Goal: Transaction & Acquisition: Purchase product/service

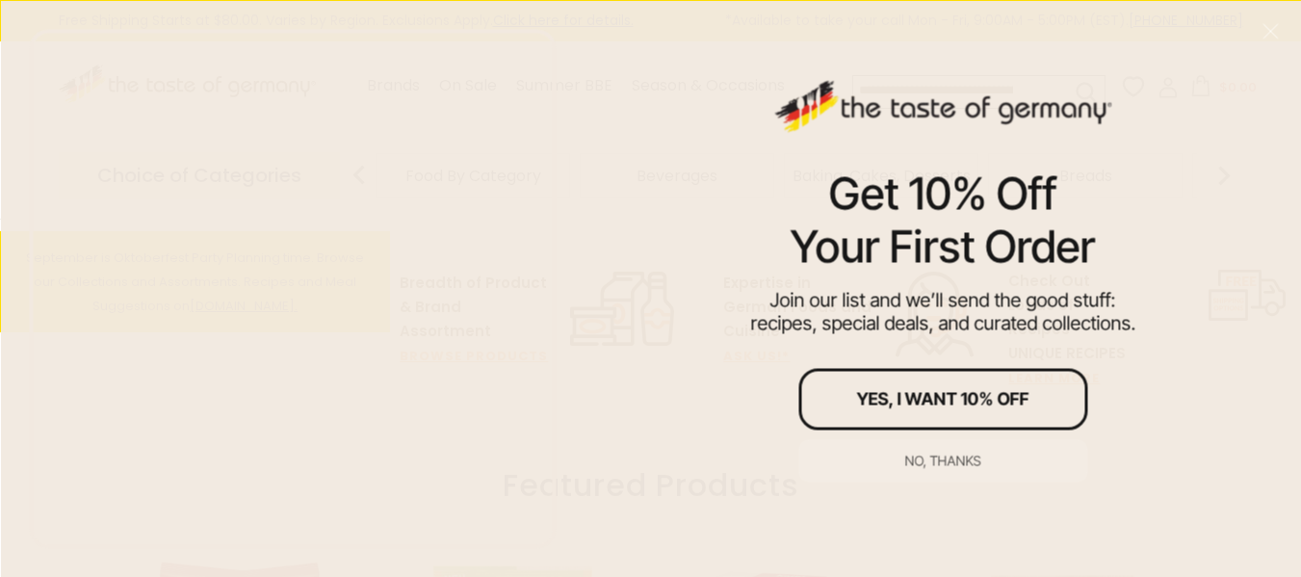
scroll to position [578, 0]
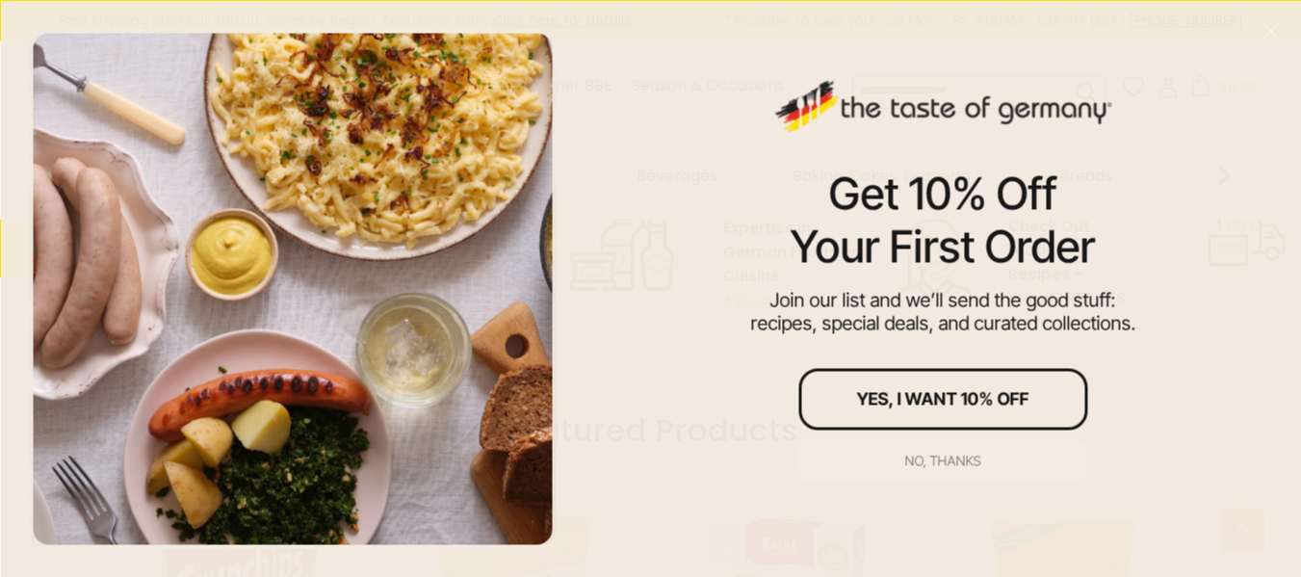
click at [951, 461] on div "No, thanks" at bounding box center [943, 459] width 76 height 13
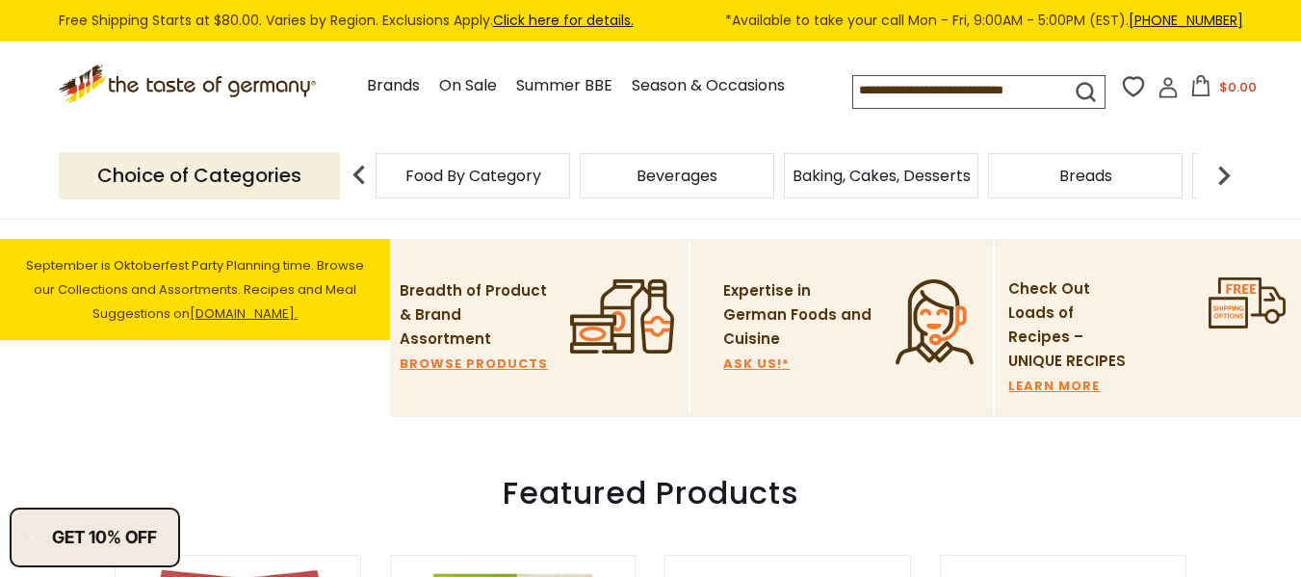
scroll to position [481, 0]
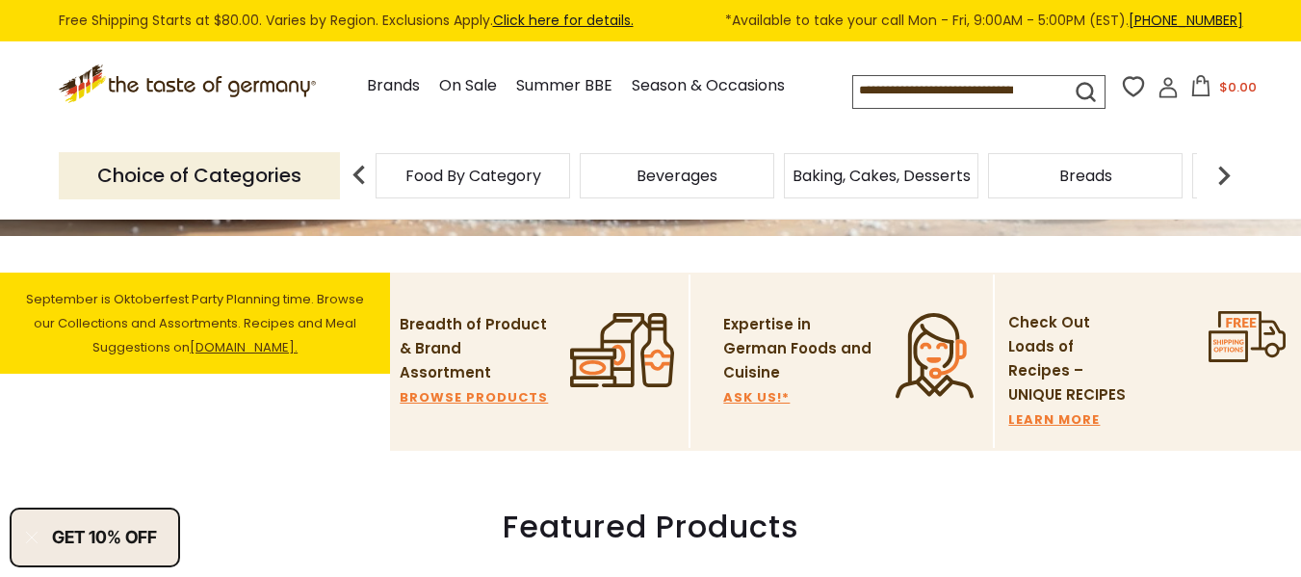
click at [1224, 179] on img at bounding box center [1223, 175] width 39 height 39
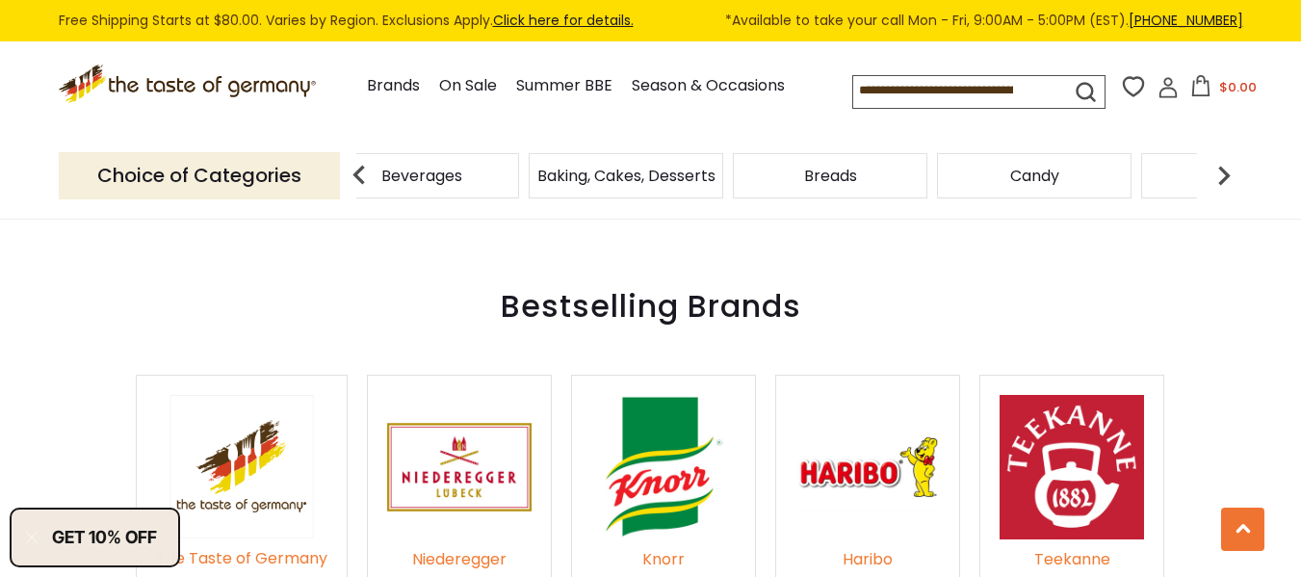
scroll to position [2889, 0]
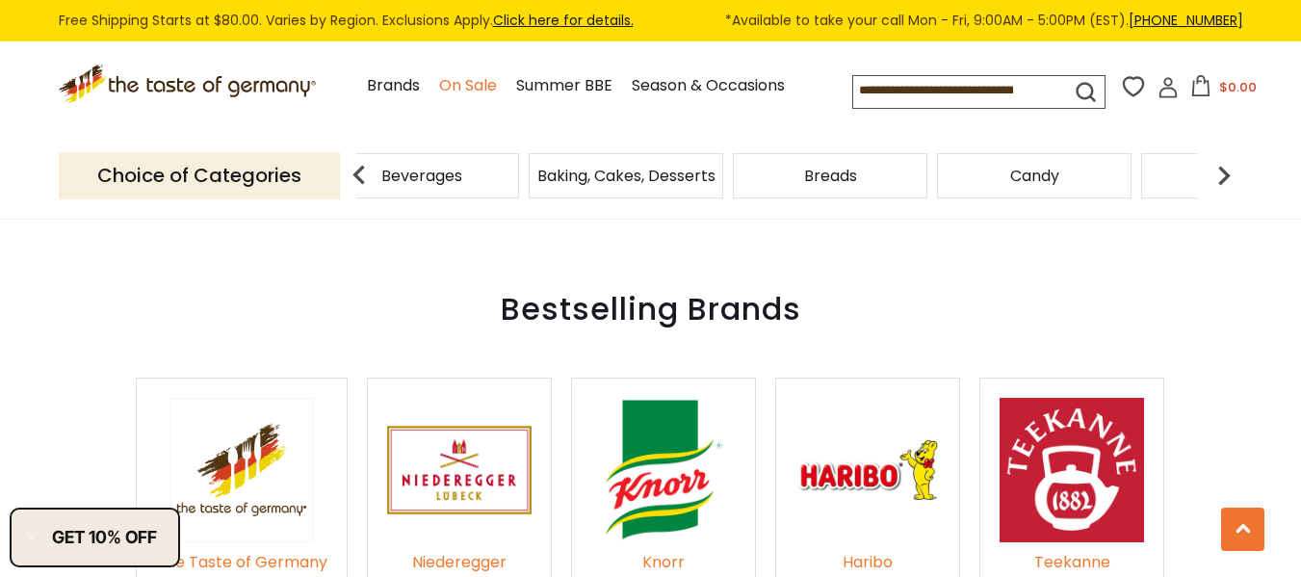
click at [469, 90] on link "On Sale" at bounding box center [468, 86] width 58 height 26
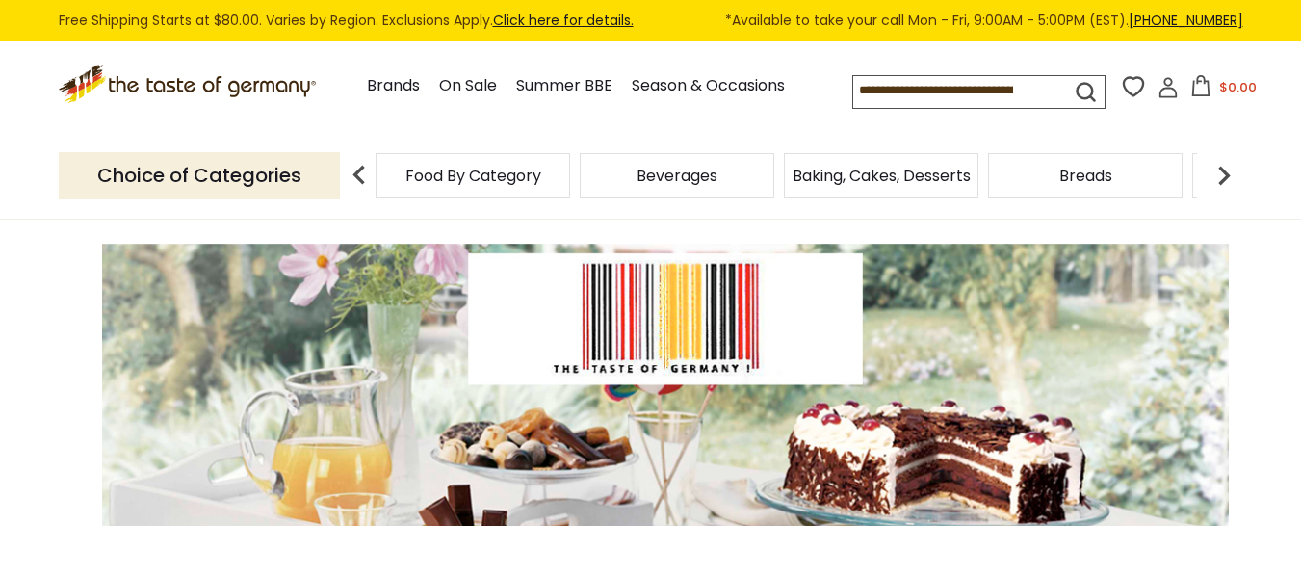
scroll to position [193, 0]
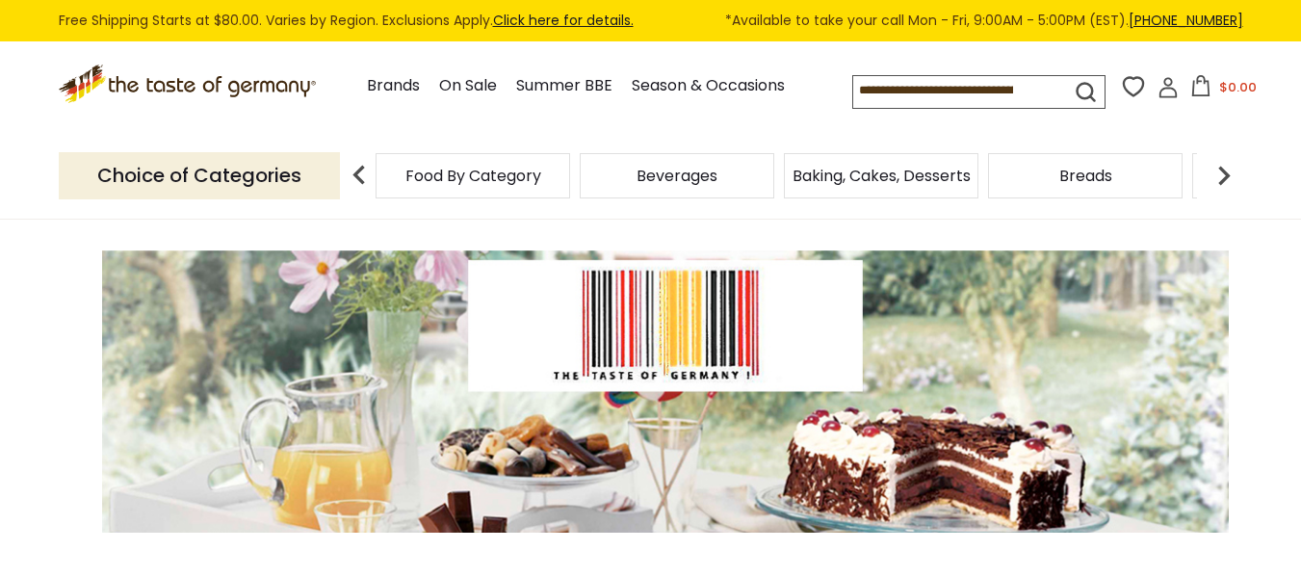
click at [500, 190] on div "Food By Category" at bounding box center [472, 175] width 194 height 45
click at [681, 180] on span "Beverages" at bounding box center [676, 175] width 81 height 14
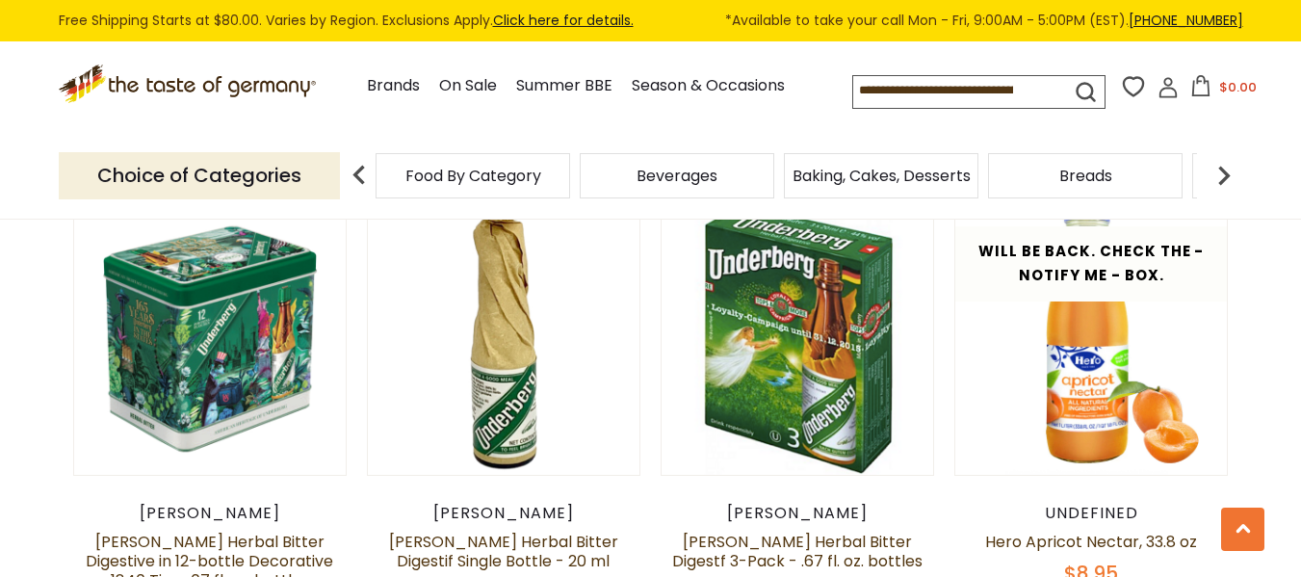
scroll to position [2599, 0]
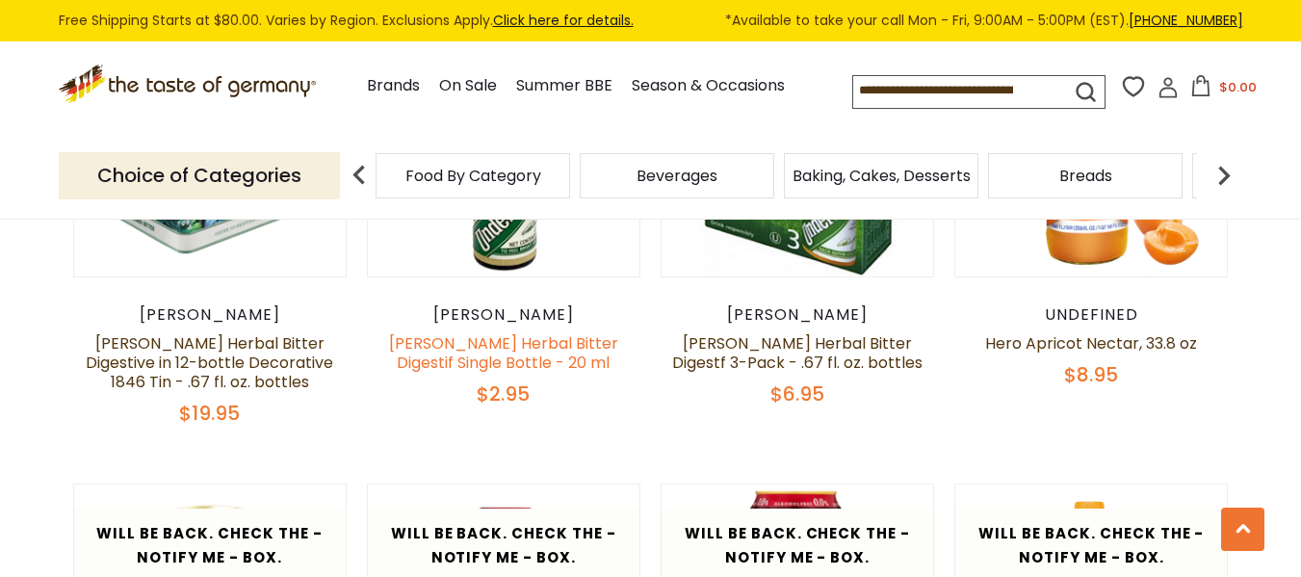
click at [492, 338] on link "Underberg Herbal Bitter Digestif Single Bottle - 20 ml" at bounding box center [503, 352] width 229 height 41
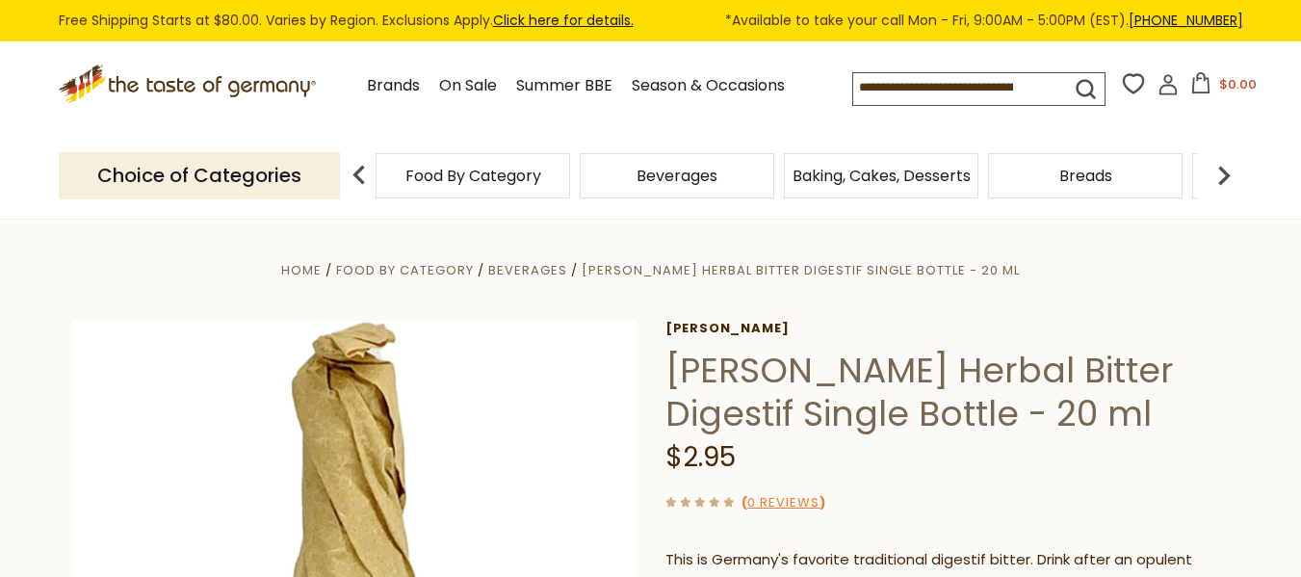
click at [229, 82] on icon ".st0{fill:#EDD300;} .st1{fill:#D33E21;}" at bounding box center [189, 83] width 261 height 39
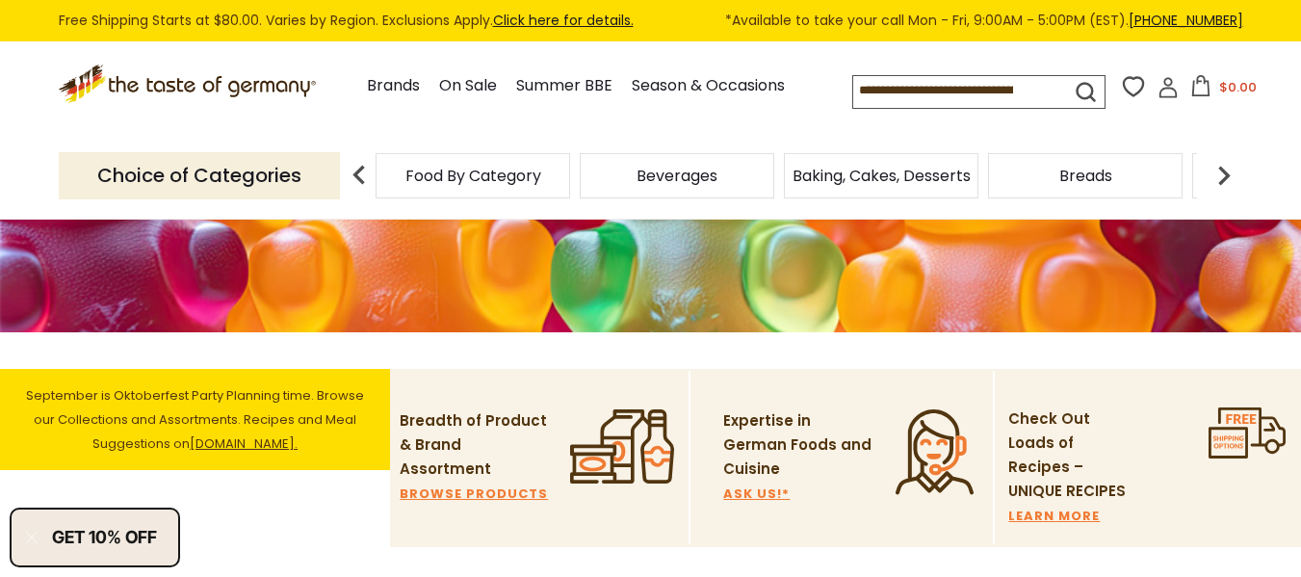
scroll to position [674, 0]
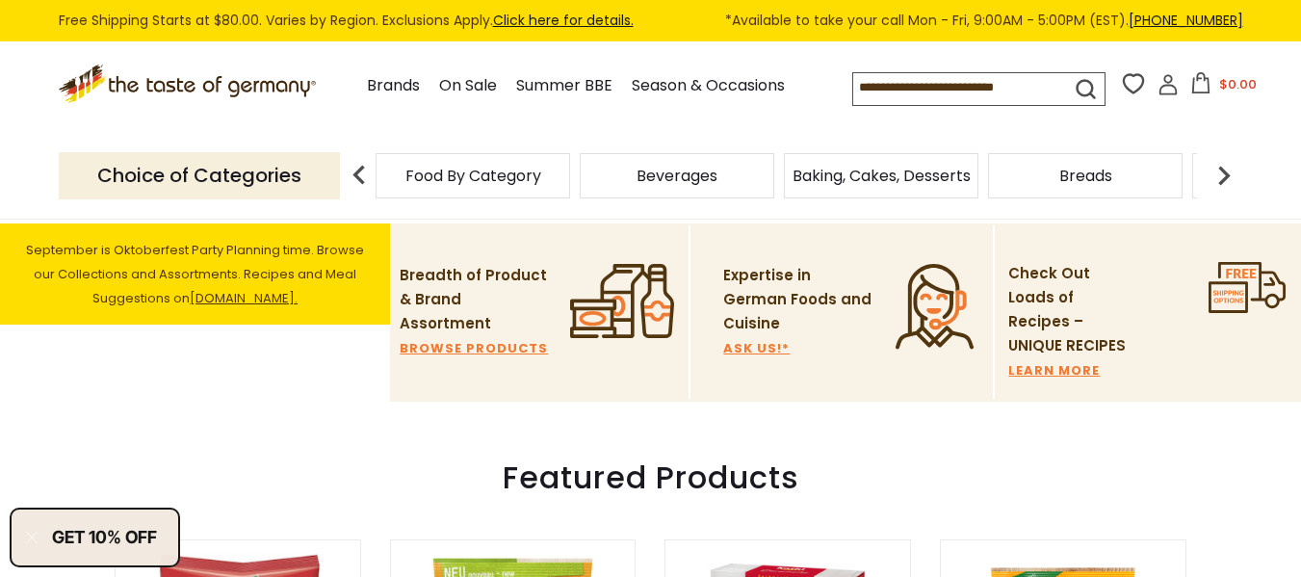
scroll to position [578, 0]
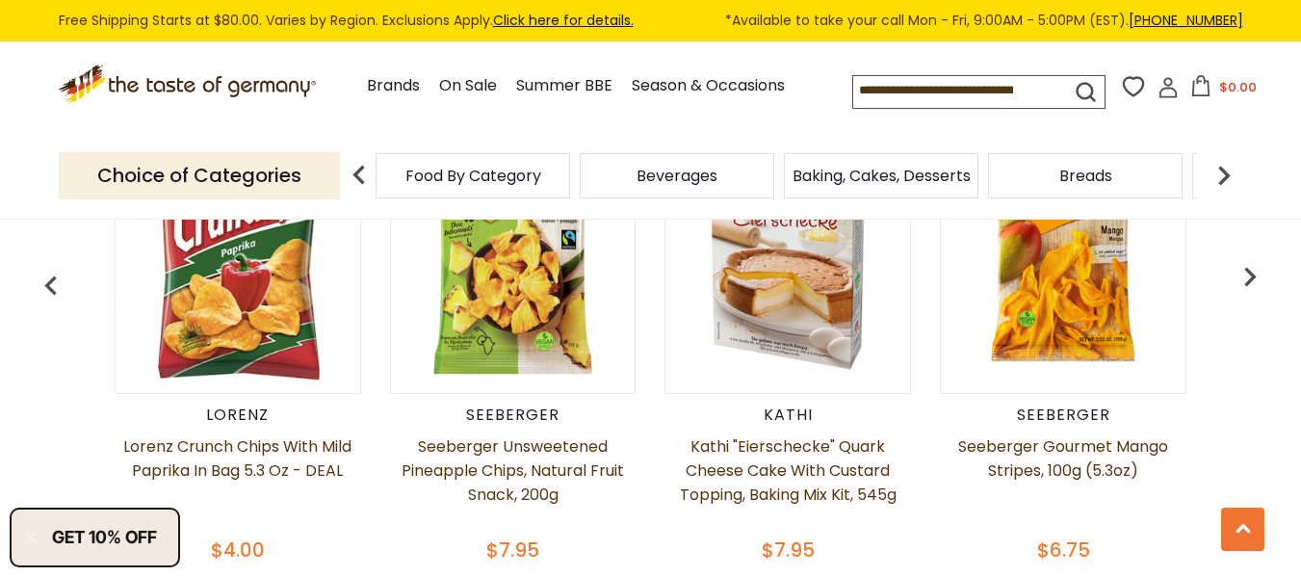
scroll to position [944, 0]
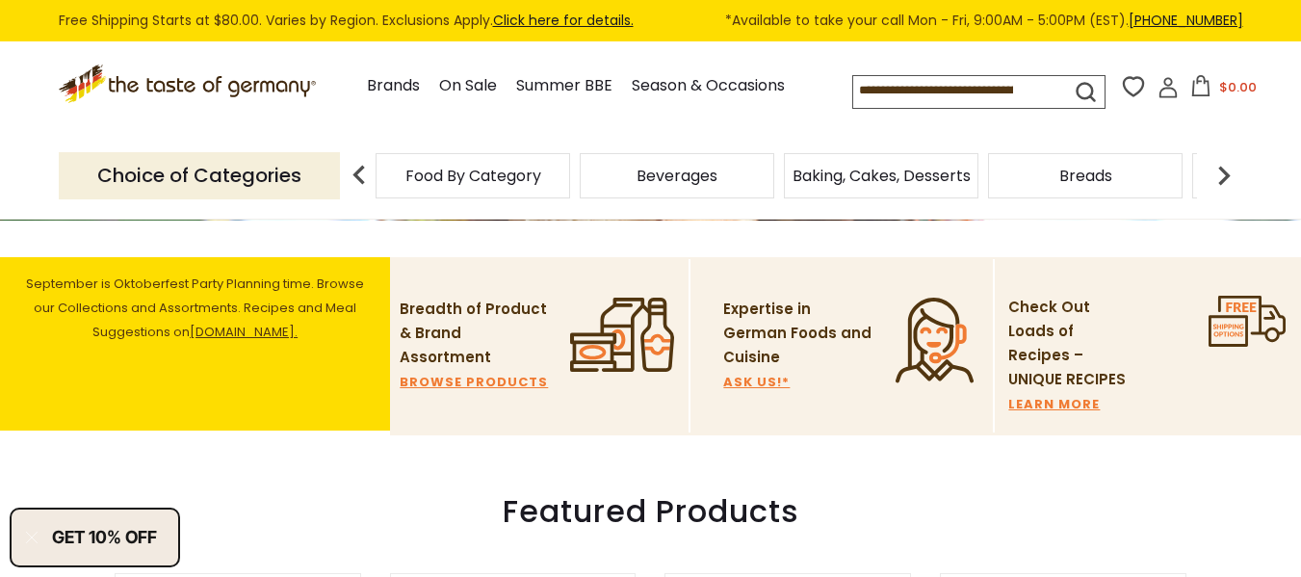
scroll to position [463, 0]
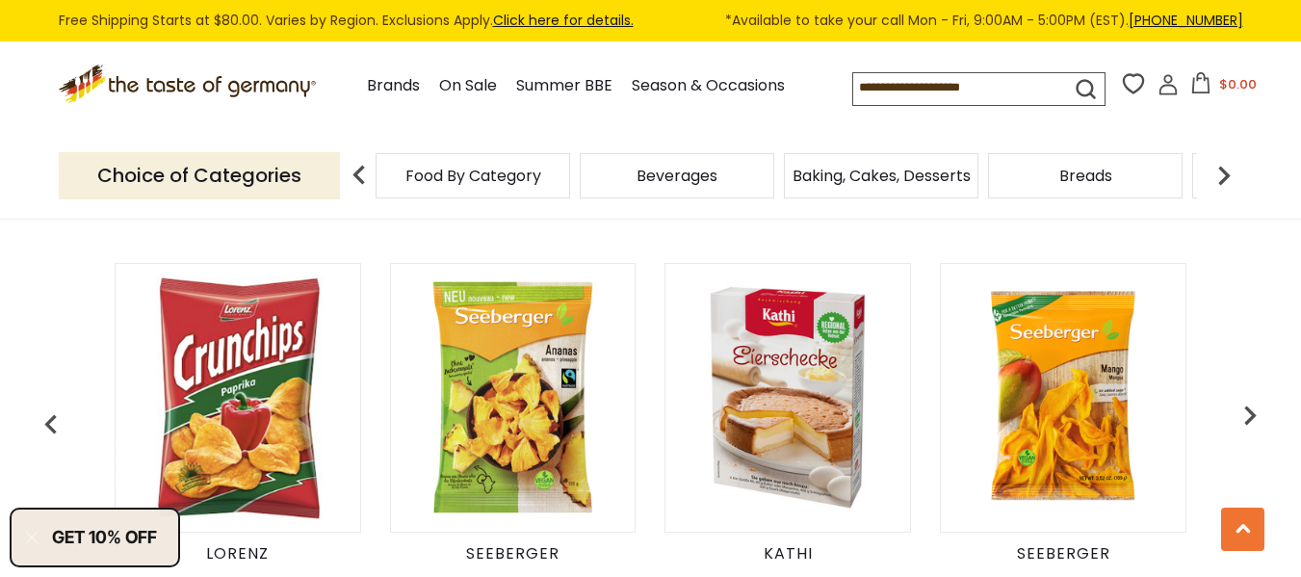
scroll to position [463, 0]
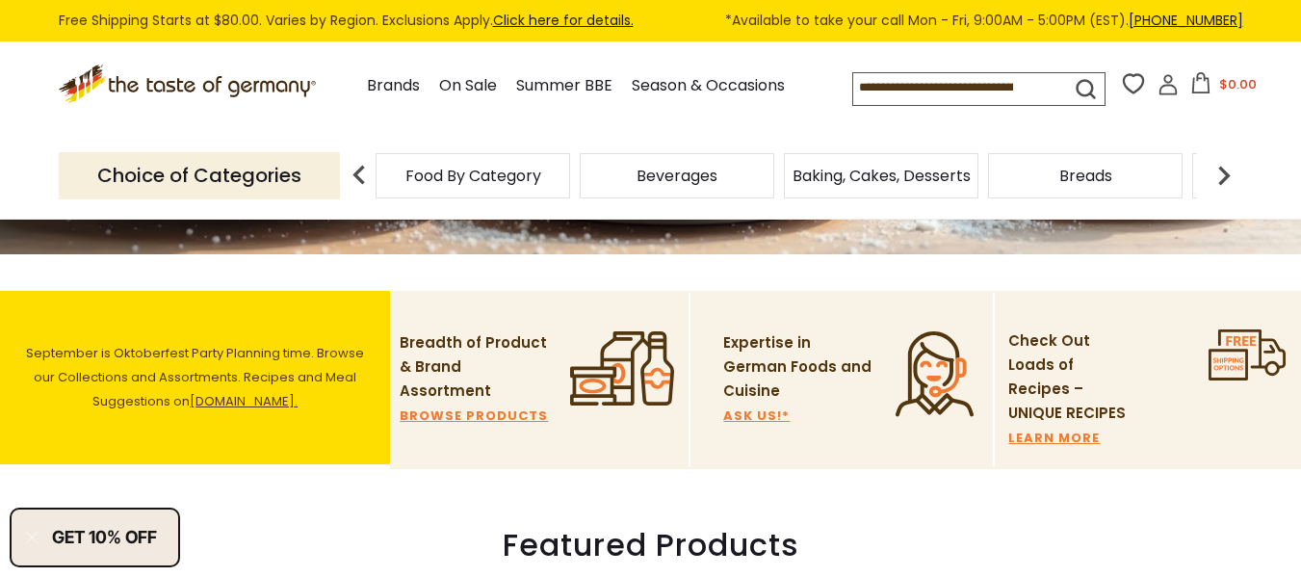
click at [245, 400] on link "[DOMAIN_NAME]." at bounding box center [244, 401] width 108 height 18
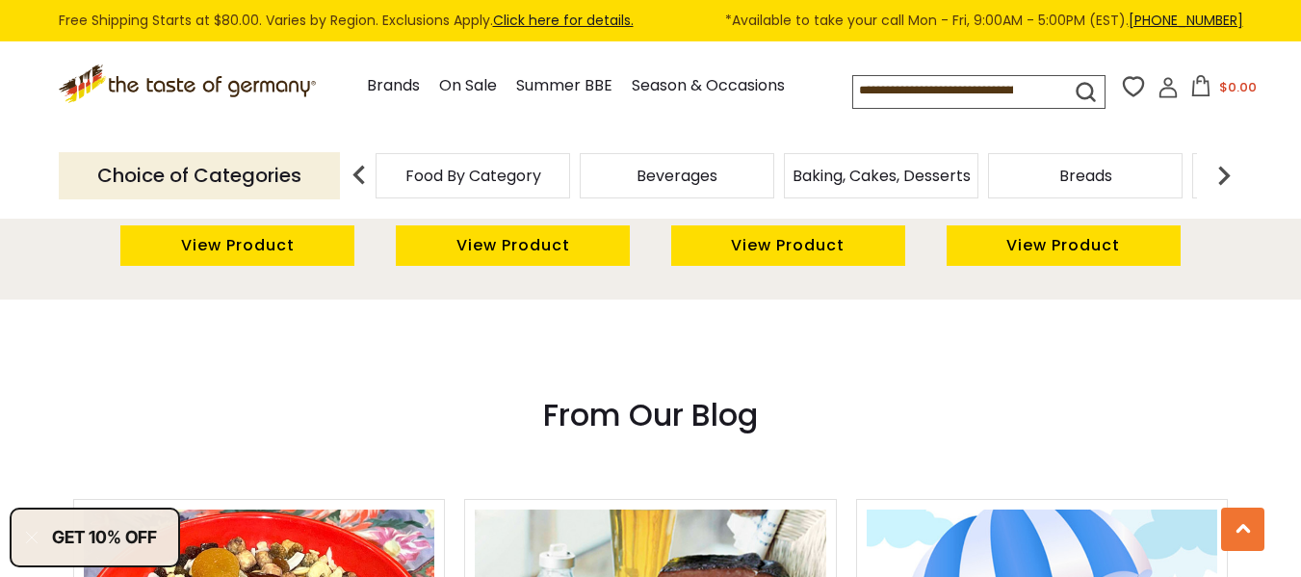
scroll to position [1637, 0]
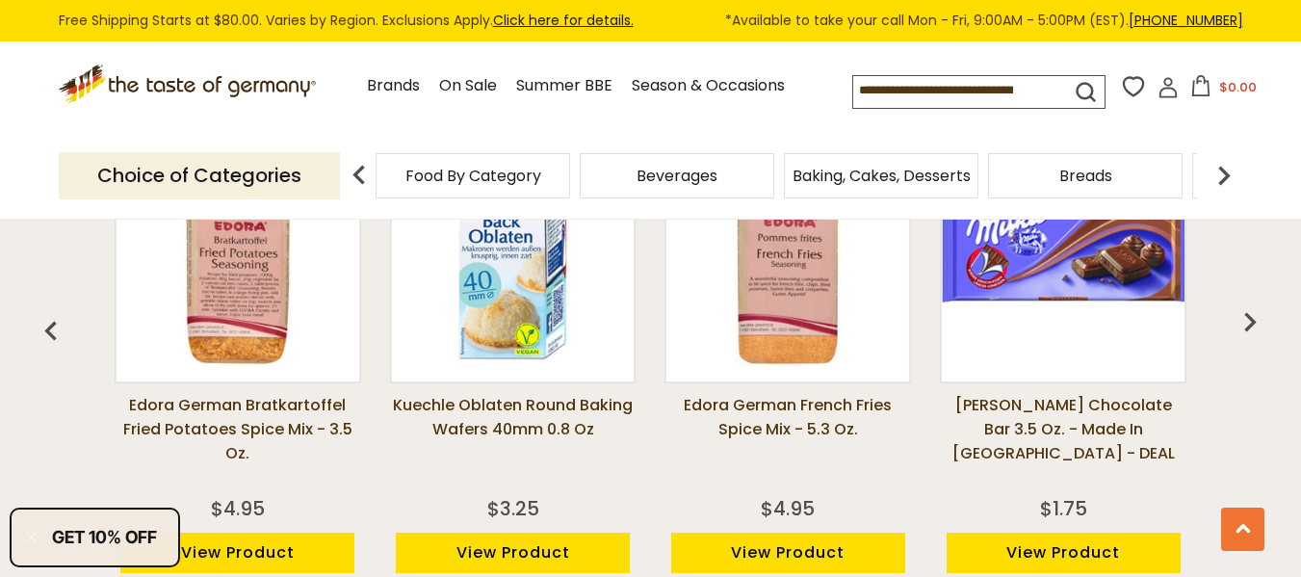
click at [244, 393] on link "Edora German Bratkartoffel Fried Potatoes Spice Mix - 3.5 oz." at bounding box center [238, 441] width 246 height 96
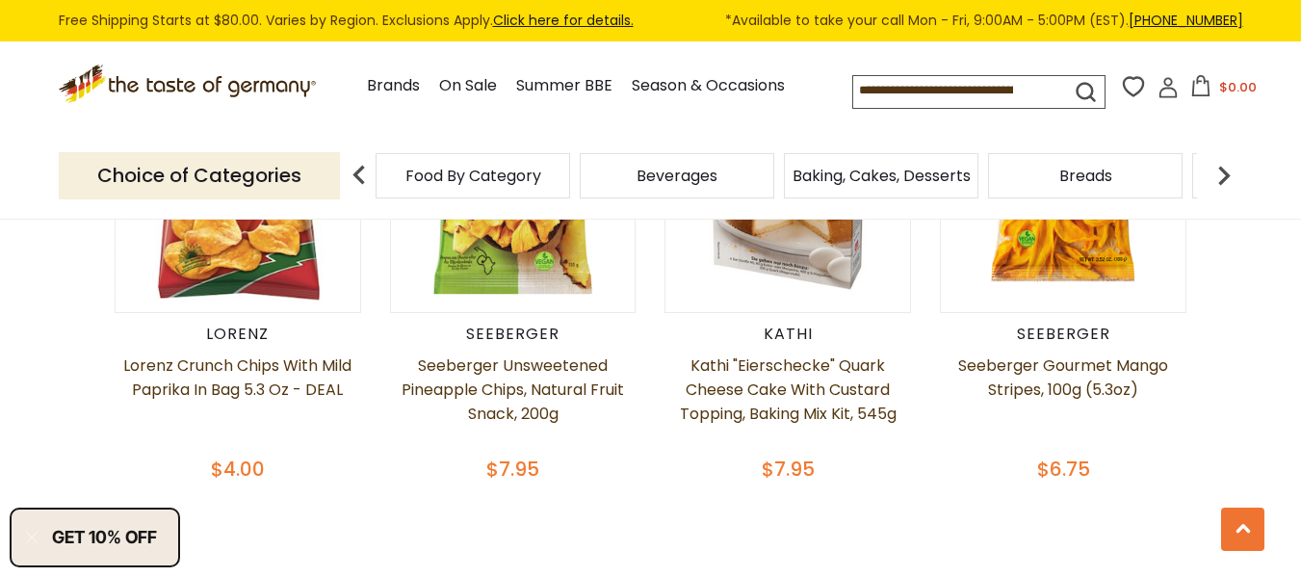
scroll to position [1062, 0]
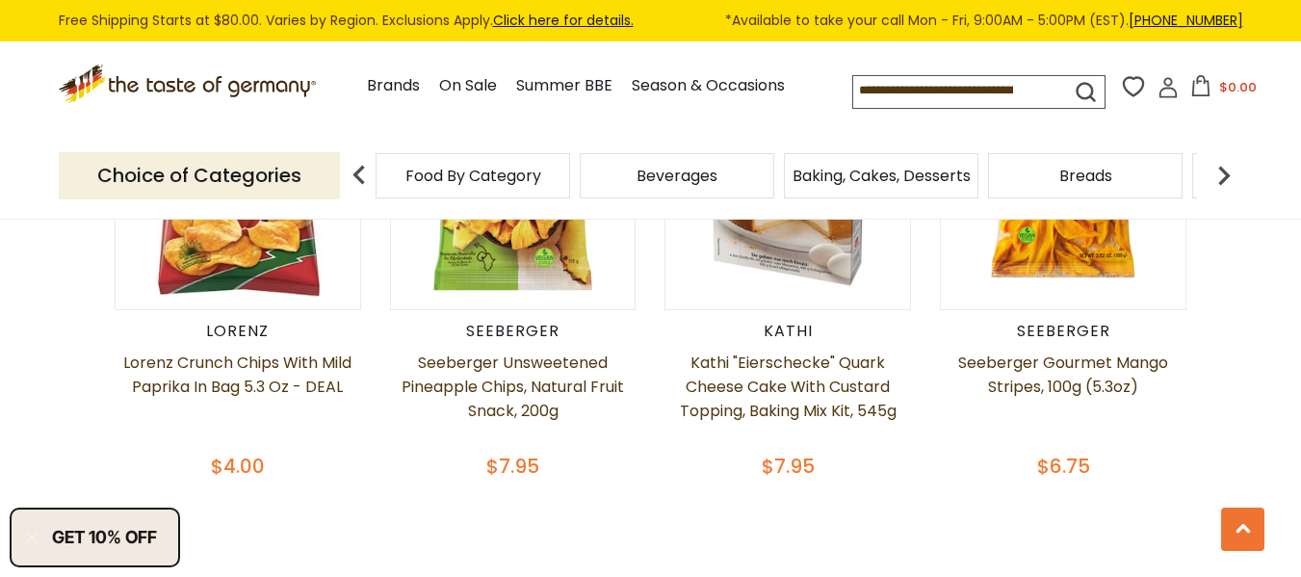
click at [459, 168] on span "Food By Category" at bounding box center [473, 175] width 136 height 14
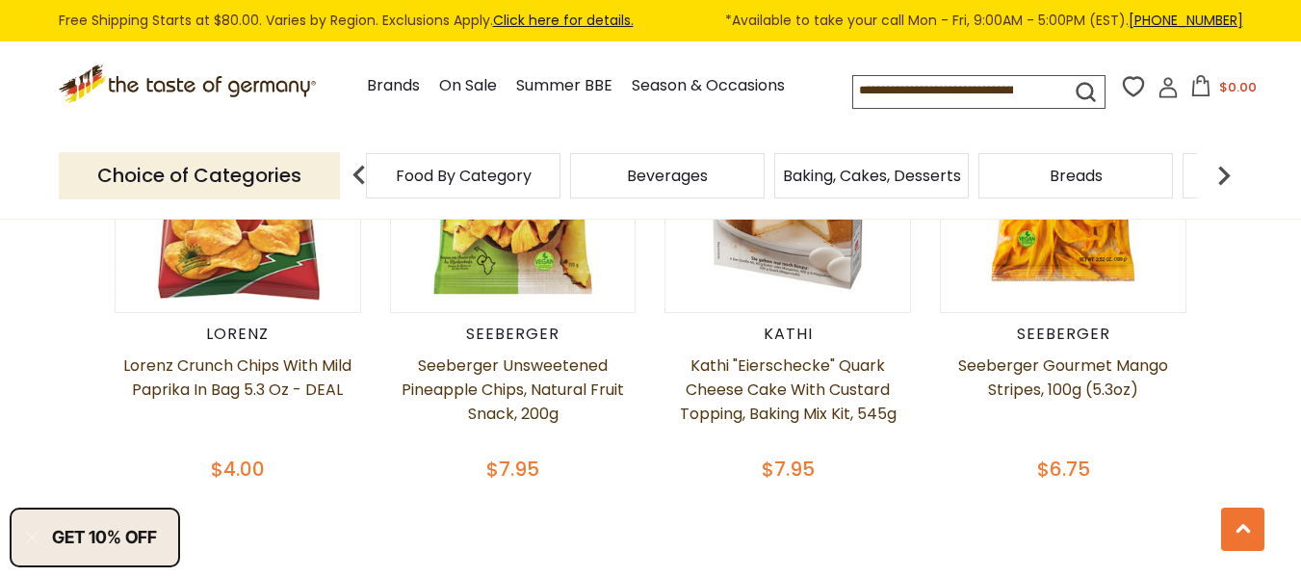
scroll to position [1029, 0]
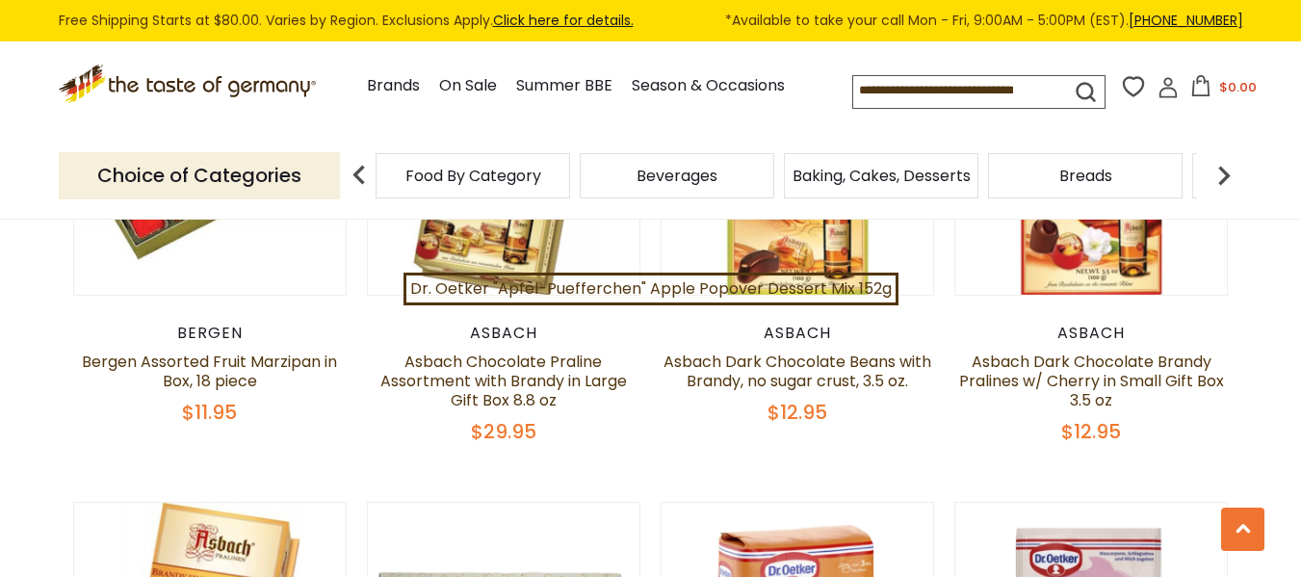
scroll to position [3754, 0]
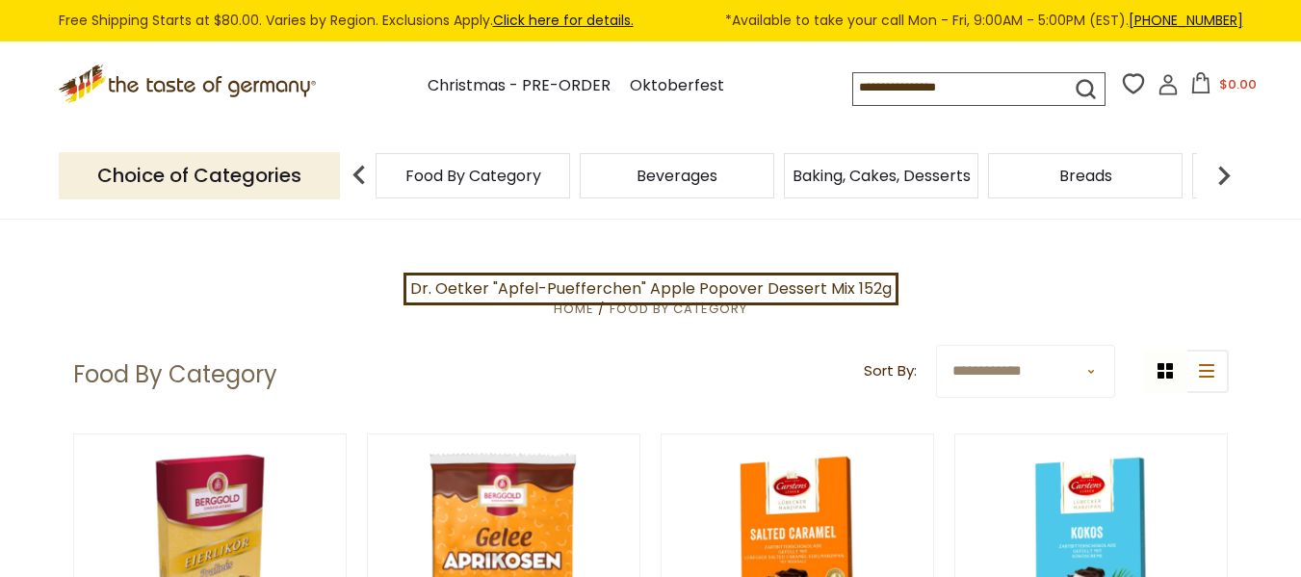
click at [218, 76] on icon ".st0{fill:#EDD300;} .st1{fill:#D33E21;}" at bounding box center [189, 83] width 261 height 39
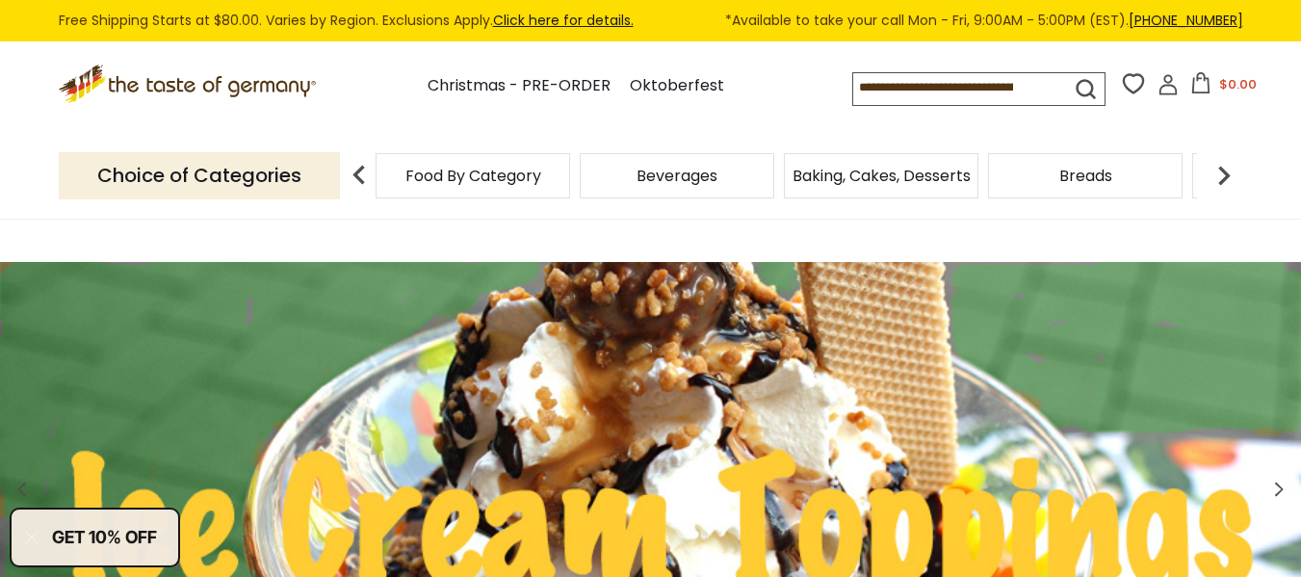
click at [220, 93] on icon ".st0{fill:#EDD300;} .st1{fill:#D33E21;}" at bounding box center [189, 83] width 261 height 39
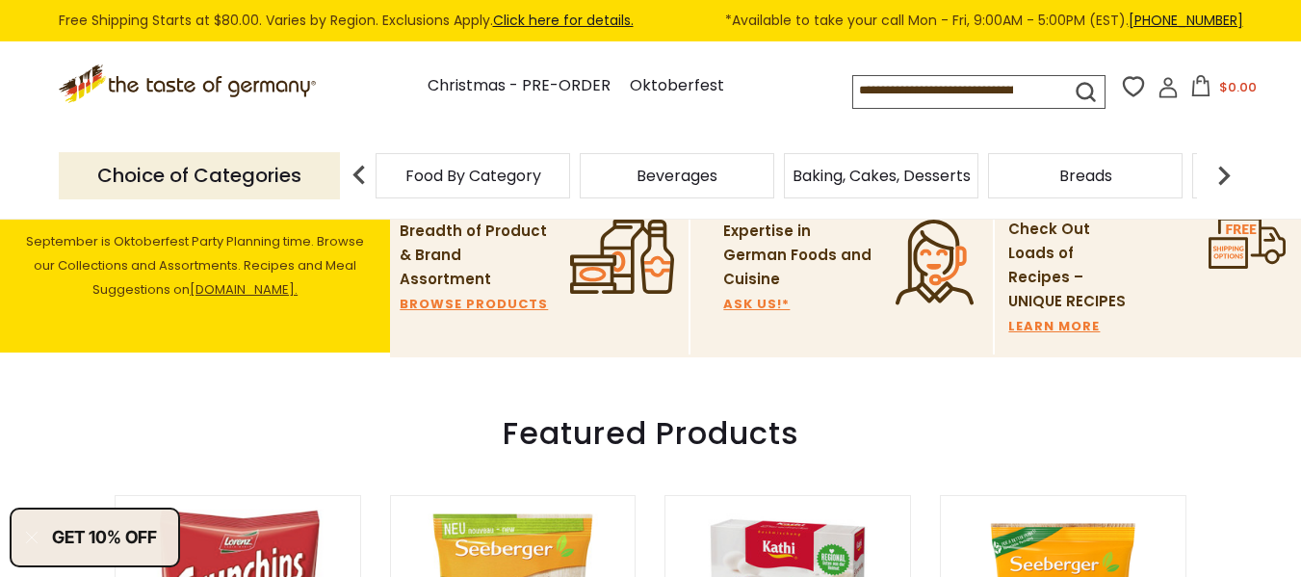
scroll to position [478, 0]
